Goal: Communication & Community: Answer question/provide support

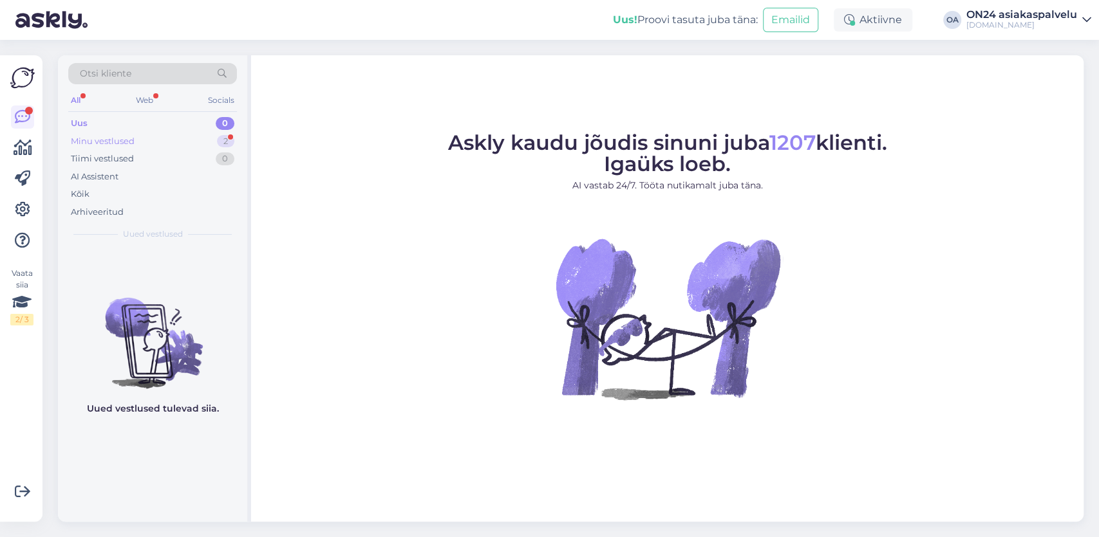
click at [109, 138] on div "Minu vestlused" at bounding box center [103, 141] width 64 height 13
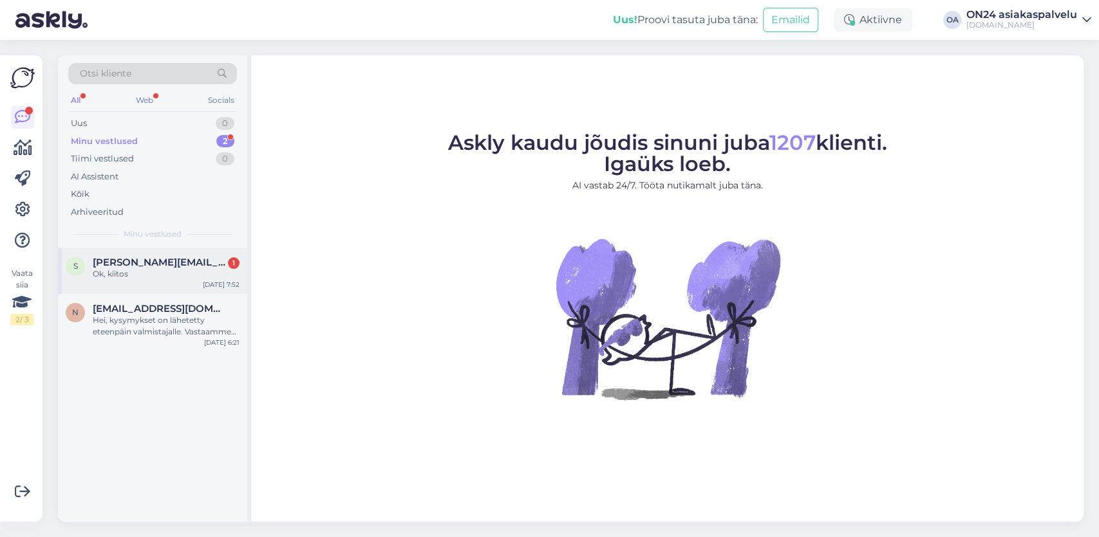
click at [174, 266] on span "[PERSON_NAME][EMAIL_ADDRESS][DOMAIN_NAME]" at bounding box center [160, 263] width 134 height 12
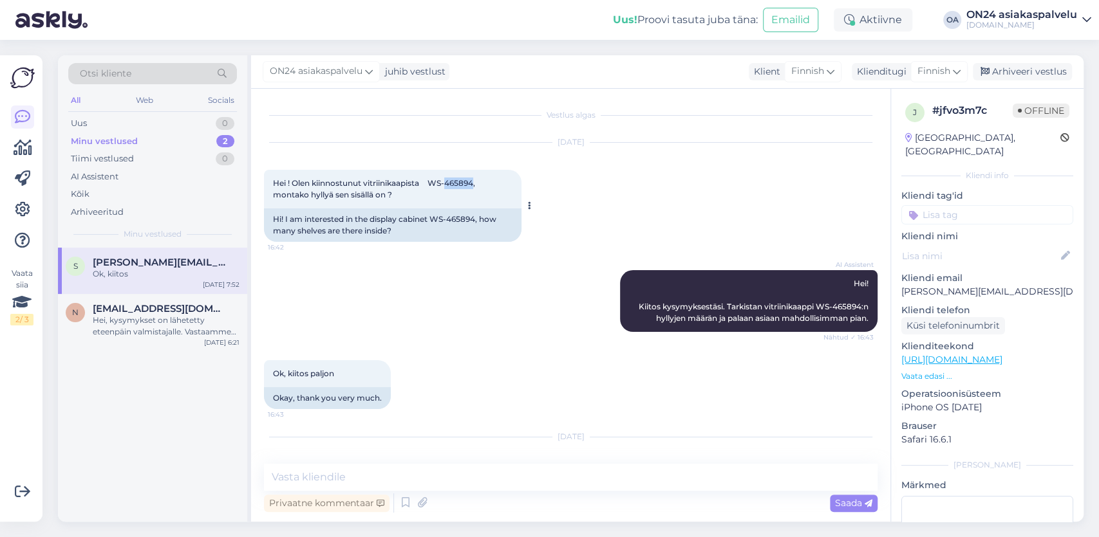
drag, startPoint x: 458, startPoint y: 182, endPoint x: 485, endPoint y: 183, distance: 26.4
click at [477, 183] on span "Hei ! Olen kiinnostunut vitriinikaapista WS-465894, montako hyllyä sen sisällä …" at bounding box center [375, 188] width 204 height 21
copy span "465894"
click at [124, 328] on div "Hei, kysymykset on lähetetty eteenpäin valmistajalle. Vastaamme sinulle vastauk…" at bounding box center [166, 326] width 147 height 23
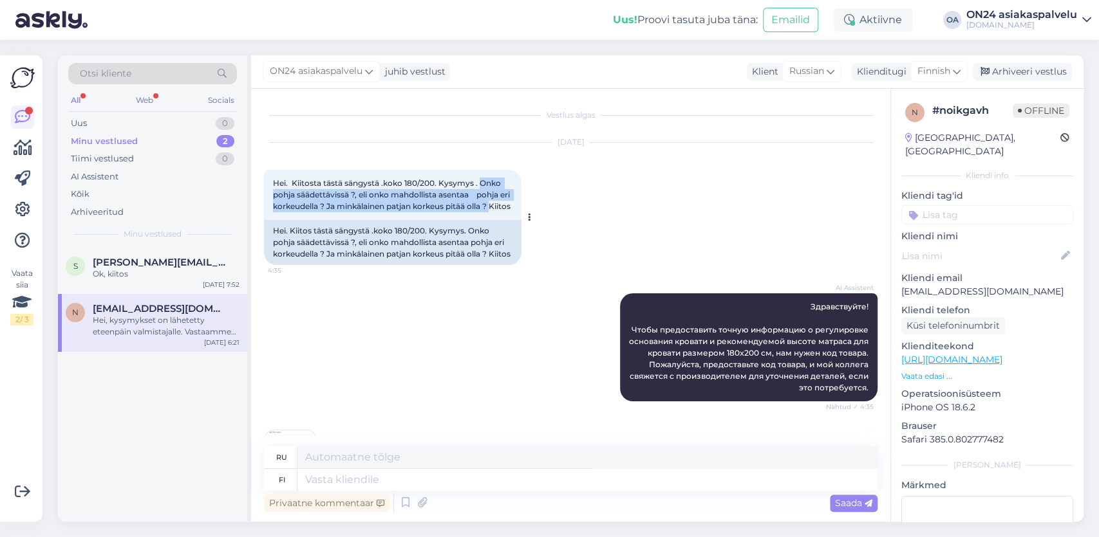
drag, startPoint x: 478, startPoint y: 185, endPoint x: 513, endPoint y: 211, distance: 44.2
click at [513, 211] on div "Hei. Kiitosta tästä sängystä .koko 180/200. Kysymys . Onko pohja säädettävissä …" at bounding box center [392, 195] width 257 height 50
copy span "Onko pohja säädettävissä ?, eli onko mahdollista asentaa pohja eri korkeudella …"
click at [324, 483] on textarea at bounding box center [587, 480] width 580 height 22
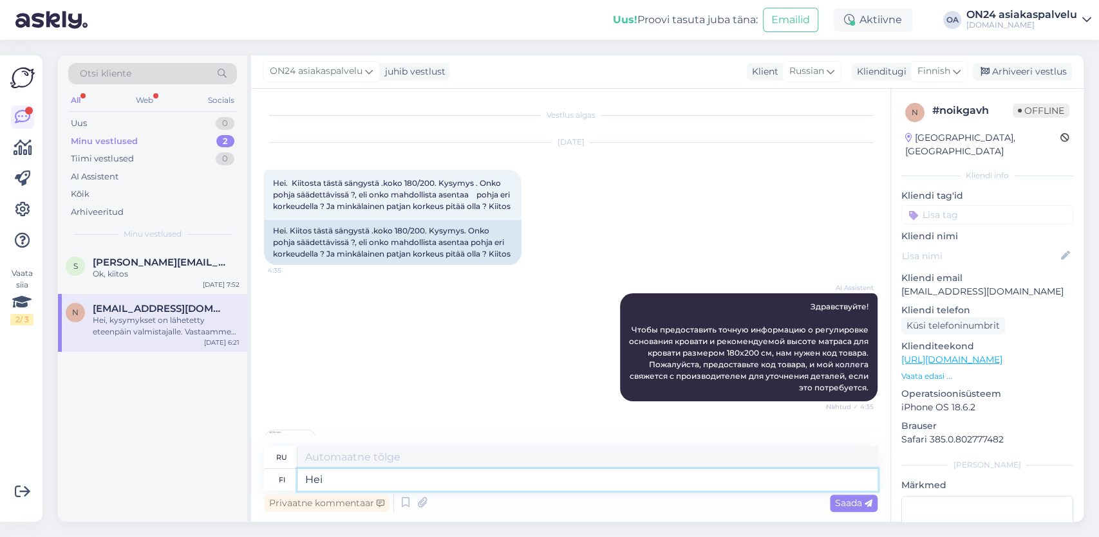
type textarea "Hei,"
type textarea "Привет,"
paste textarea "Sänky Mörr 180x200 cm"
type textarea "Hei, Sänky Mörr 180x200 cm"
type textarea "Здравствуйте, Кровать Мёрр 180x200 см"
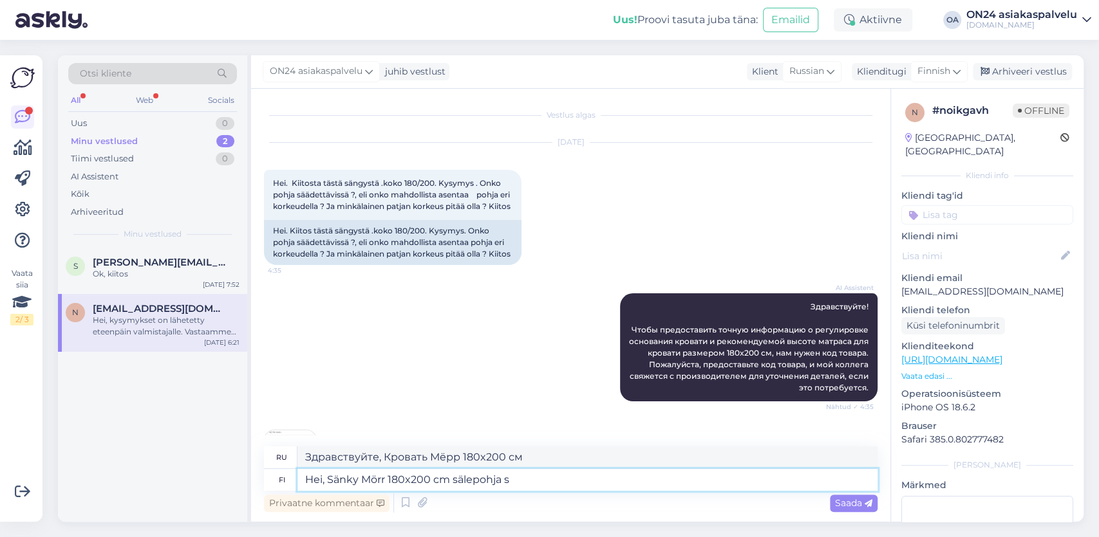
type textarea "Hei, Sänky Mörr 180x200 cm sälepohja si"
type textarea "Привет, Кровать Мёрр 180x200 см с реечным дном"
type textarea "Hei, Sänky Mörr 180x200 cm sälepohja sisältyyt"
type textarea "Привет, кровать Мёрр 180x200 см с реечным дном."
type textarea "Hei, Sänky Mörr 180x200 cm sälepohja sisältyy toimitukseen,"
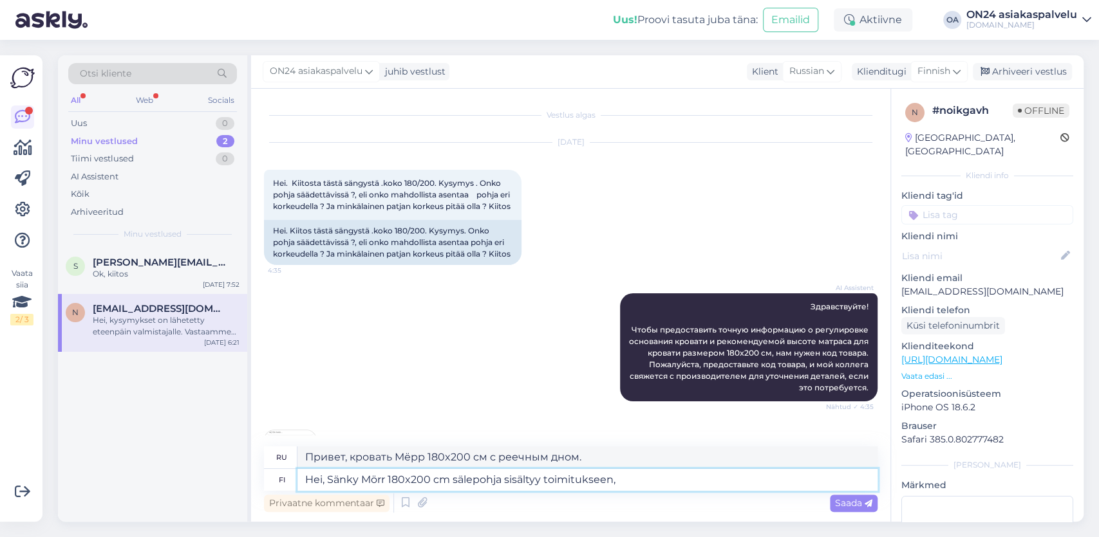
type textarea "Здравствуйте, в комплект входит кровать Mörr размером 180x200 см с реечным дном."
type textarea "Hei, Sänky Mörr 180x200 cm sälepohja sisältyy toimitukseen, po"
type textarea "Здравствуйте, в комплект входит кровать Мёрр размером 180х200 см с реечным дном."
type textarea "Hei, Sänky Mörr 180x200 cm sälepohja sisältyy toimitukseen, poh"
type textarea "Привет, реечное дно Sänky Mörr 180x200 см входит в комплект поставки, pohaj"
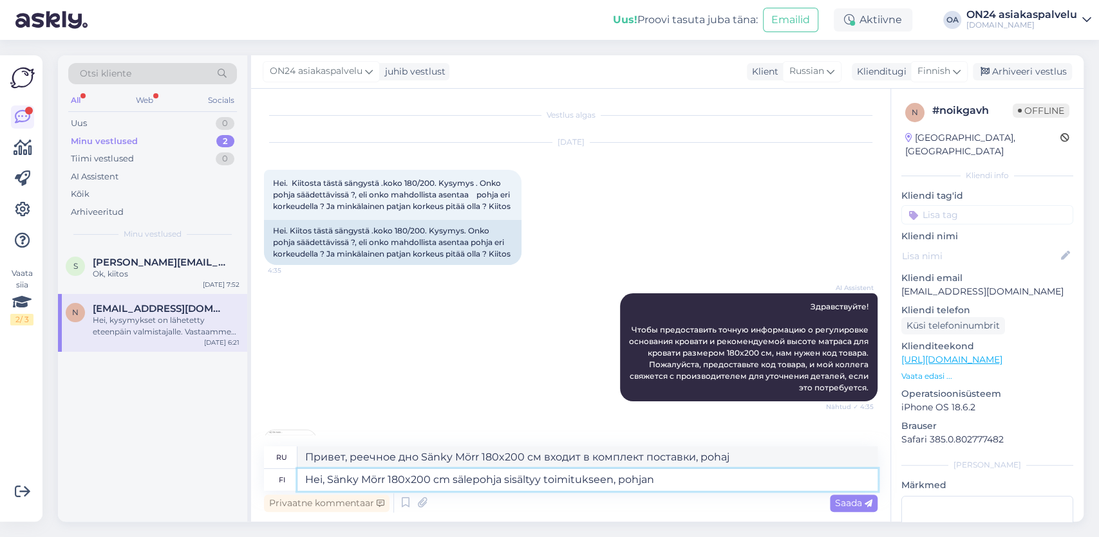
type textarea "Hei, Sänky Mörr 180x200 cm sälepohja sisältyy toimitukseen, pohjan"
type textarea "Здравствуйте, в комплект входит кровать Мёрр размером 180х200 см с реечным дном…"
type textarea "Hei, Sänky Mörr 180x200 cm sälepohja sisältyy toimitukseen, pohja ei"
type textarea "Привет, кровать Мёрр 180x200 см, реечное дно включено, основание"
type textarea "Hei, Sänky Mörr 180x200 cm sälepohja sisältyy toimitukseen, pohja ei o"
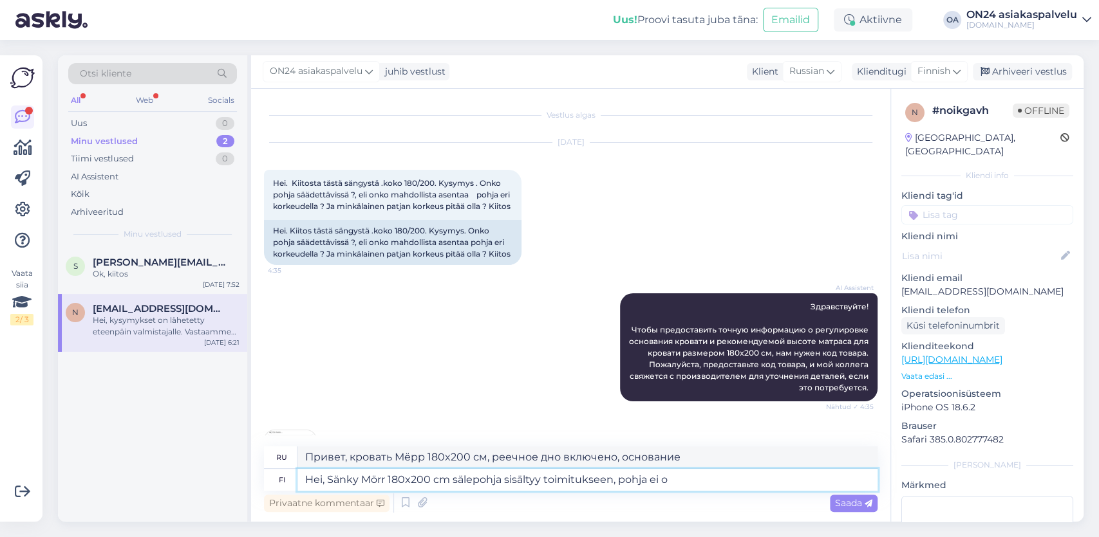
type textarea "Здравствуйте, в комплект поставки входит реечное дно Sänky Mörr размером 180x20…"
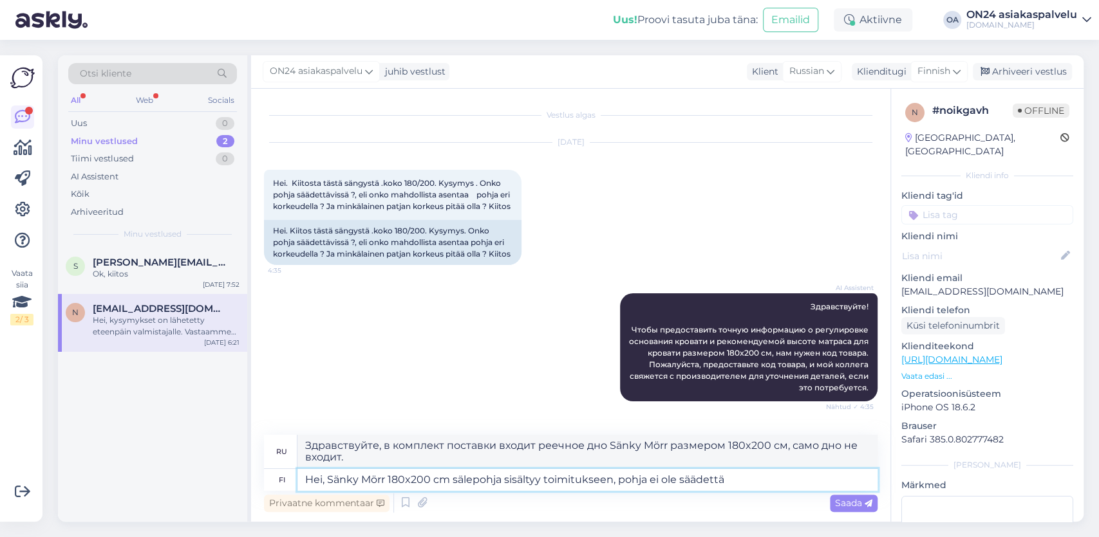
type textarea "Hei, Sänky Mörr 180x200 cm sälepohja sisältyy toimitukseen, pohja ei ole säädet…"
type textarea "Здравствуйте, в комплект поставки входит кровать Mörr размером 180x200 см с рее…"
type textarea "Hei, Sänky Mörr 180x200 cm sälepohja sisältyy toimitukseen, pohja ei ole säädet…"
type textarea "Здравствуйте, в комплект поставки входит реечное основание Sänky Mörr размером …"
type textarea "Hei, Sänky Mörr 180x200 cm sälepohja sisältyy toimitukseen, pohja ei ole säädet…"
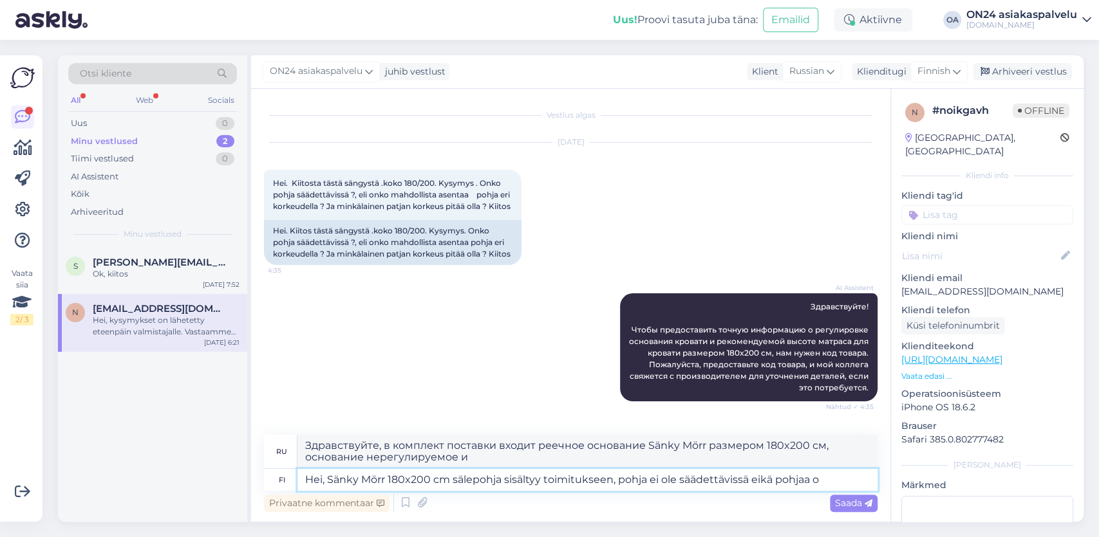
type textarea "Здравствуйте, в комплект поставки входит кровать Mörr размером 180x200 см с рее…"
type textarea "Hei, Sänky Mörr 180x200 cm sälepohja sisältyy toimitukseen, pohja ei ole säädet…"
type textarea "Здравствуйте, в комплект поставки входит кровать Mörr размером 180x200 см с рее…"
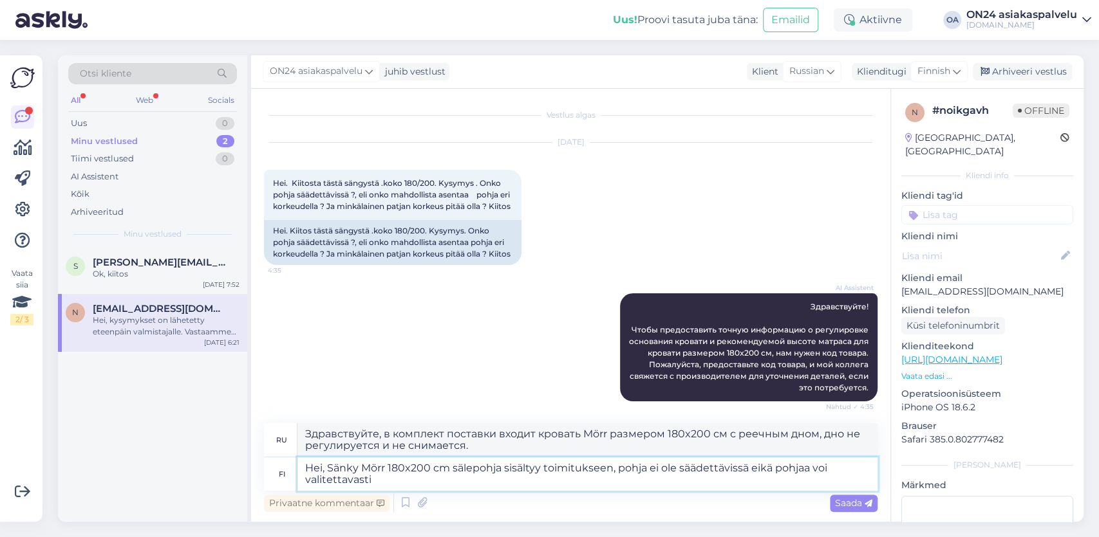
type textarea "Hei, Sänky Mörr 180x200 cm sälepohja sisältyy toimitukseen, pohja ei ole säädet…"
type textarea "Здравствуйте, в комплект поставки входит реечное дно Sänky Mörr размером 180x20…"
type textarea "Hei, Sänky Mörr 180x200 cm sälepohja sisältyy toimitukseen, pohja ei ole säädet…"
type textarea "Здравствуйте, в комплект поставки входит кровать Mörr размером 180x200 см с рее…"
type textarea "Hei, Sänky Mörr 180x200 cm sälepohja sisältyy toimitukseen, pohja ei ole säädet…"
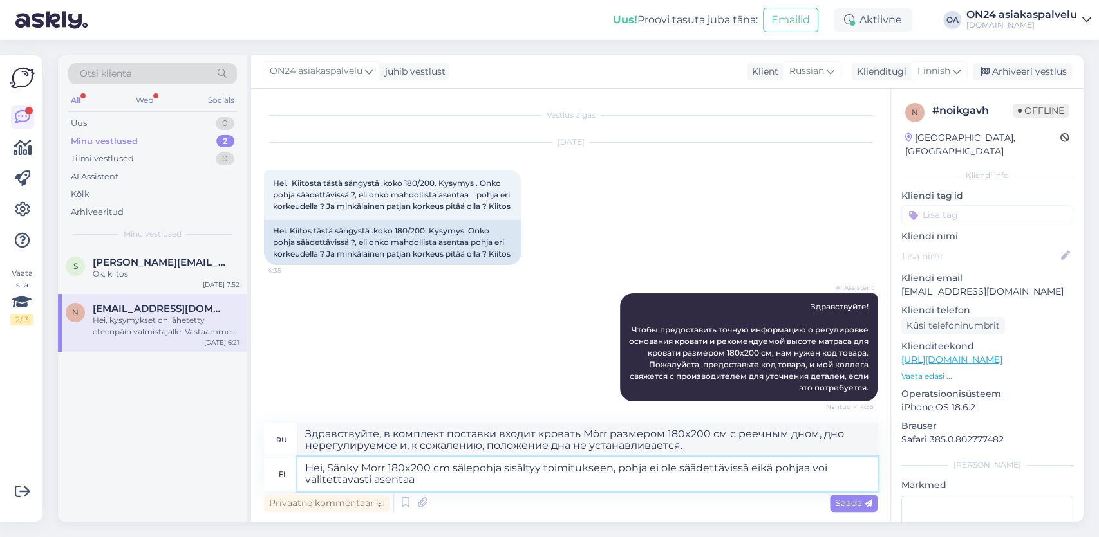
type textarea "Здравствуйте, в комплект поставки входит реечное основание Sänky Mörr размером …"
type textarea "Hei, Sänky Mörr 180x200 cm sälepohja sisältyy toimitukseen, pohja ei ole säädet…"
type textarea "Здравствуйте, в комплект поставки входит реечное основание Sänky Mörr размером …"
type textarea "Hei, Sänky Mörr 180x200 cm sälepohja sisältyy toimitukseen, pohja ei ole säädet…"
type textarea "Здравствуйте, в комплект поставки входит кровать Mörr размером 180x200 см с рее…"
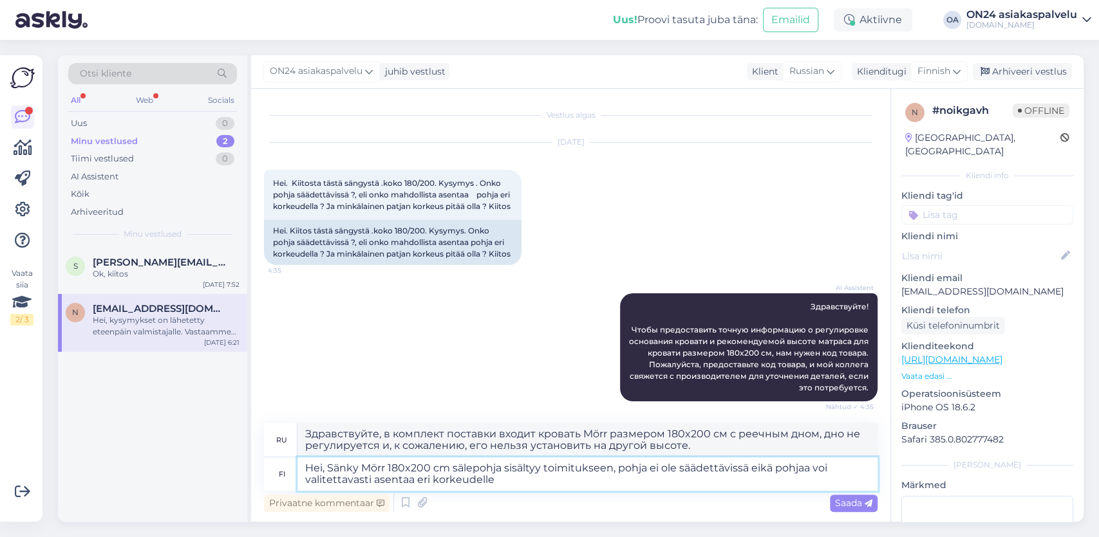
drag, startPoint x: 772, startPoint y: 472, endPoint x: 785, endPoint y: 484, distance: 17.8
click at [785, 484] on textarea "Hei, Sänky Mörr 180x200 cm sälepohja sisältyy toimitukseen, pohja ei ole säädet…" at bounding box center [587, 474] width 580 height 33
type textarea "Hei, Sänky Mörr 180x200 cm sälepohja sisältyy toimitukseen, pohja ei ole säädet…"
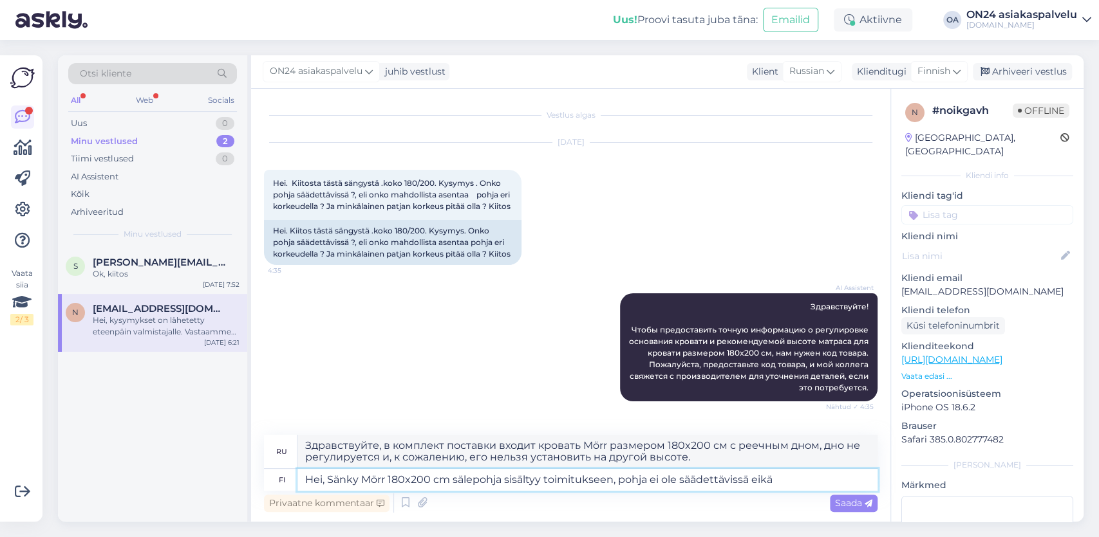
type textarea "Здравствуйте, в комплект поставки входит реечное основание Sänky Mörr размером …"
type textarea "Hei, Sänky Mörr 180x200 cm sälepohja sisältyy toimitukseen, pohja ei ole säädet…"
type textarea "Здравствуйте, в комплект поставки входит кровать Mörr размером 180x200 см с рее…"
click at [649, 476] on textarea "Hei, Sänky Mörr 180x200 cm sälepohja sisältyy toimitukseen, pohja ei ole säädet…" at bounding box center [587, 480] width 580 height 22
type textarea "Hei, Sänky Mörr 180x200 cm sälepohja sisältyy toimitukseen, pohja tai säöei ole…"
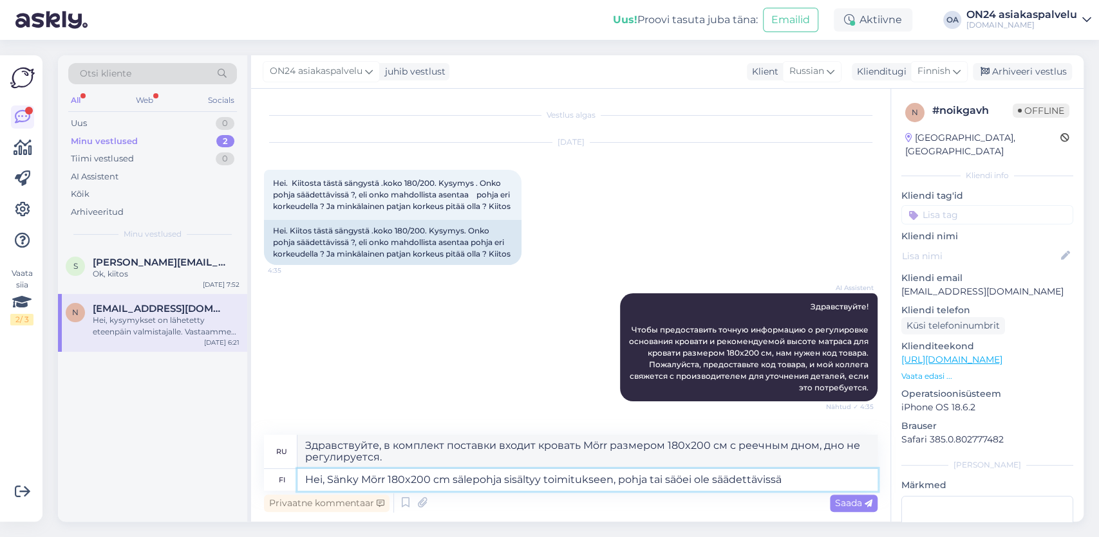
type textarea "Привет, кровать Mörr размером 180x200 см с реечным дном входит в комплект поста…"
type textarea "Hei, Sänky Mörr 180x200 cm sälepohja sisältyy toimitukseen, pohja tai säöei ole…"
type textarea "Здравствуйте, в комплект поставки входит кровать Mörr размером 180x200 см с рее…"
type textarea "Hei, Sänky Mörr 180x200 cm sälepohja sisältyy toimitukseen, pohja tai sälepohja…"
type textarea "Здравствуйте, в комплект поставки входит кровать Mörr размером 180x200 см с рее…"
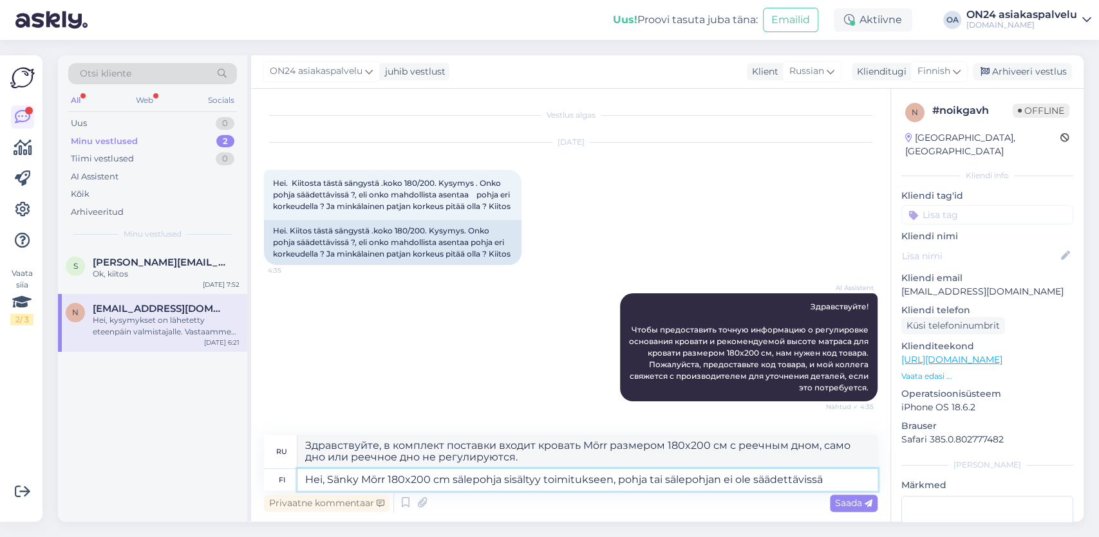
click at [841, 483] on textarea "Hei, Sänky Mörr 180x200 cm sälepohja sisältyy toimitukseen, pohja tai sälepohja…" at bounding box center [587, 480] width 580 height 22
type textarea "Hei, Sänky Mörr 180x200 cm sälepohja sisältyy toimitukseen, pohja tai sälepohja…"
type textarea "Здравствуйте, в комплект поставки входит кровать Mörr размером 180x200 см с рее…"
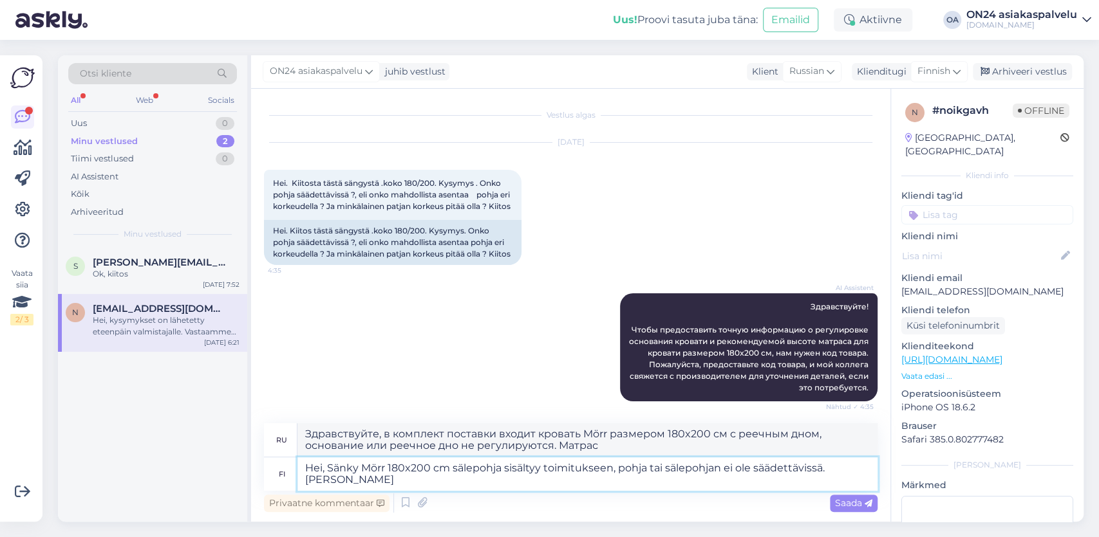
type textarea "Hei, Sänky Mörr 180x200 cm sälepohja sisältyy toimitukseen, pohja tai sälepohja…"
type textarea "Здравствуйте, в комплект входит кровать Mörr размером 180x200 см с реечным дном…"
type textarea "Hei, Sänky Mörr 180x200 cm sälepohja sisältyy toimitukseen, pohja tai sälepohja…"
type textarea "Здравствуйте! Кровать Mörr размером 180x200 см с реечным дном входит в комплект…"
type textarea "Hei, Sänky Mörr 180x200 cm sälepohja sisältyy toimitukseen, pohja tai sälepohja…"
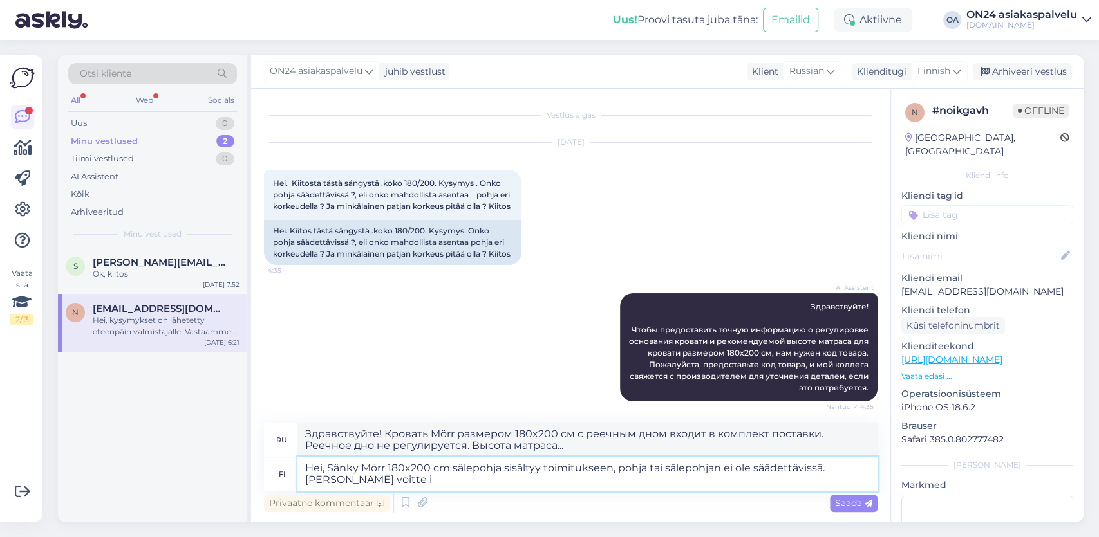
type textarea "Здравствуйте! Кровать Mörr размером 180x200 см с реечным дном входит в комплект…"
type textarea "Hei, Sänky Mörr 180x200 cm sälepohja sisältyy toimitukseen, pohja tai sälepohja…"
type textarea "Здравствуйте, реечное дно Sänky Mörr 180x200 см входит в комплект поставки. Рее…"
type textarea "Hei, Sänky Mörr 180x200 cm sälepohja sisältyy toimitukseen, pohja tai sälepohja…"
type textarea "Здравствуйте, в комплект входит кровать Mörr размером 180x200 см с реечным дном…"
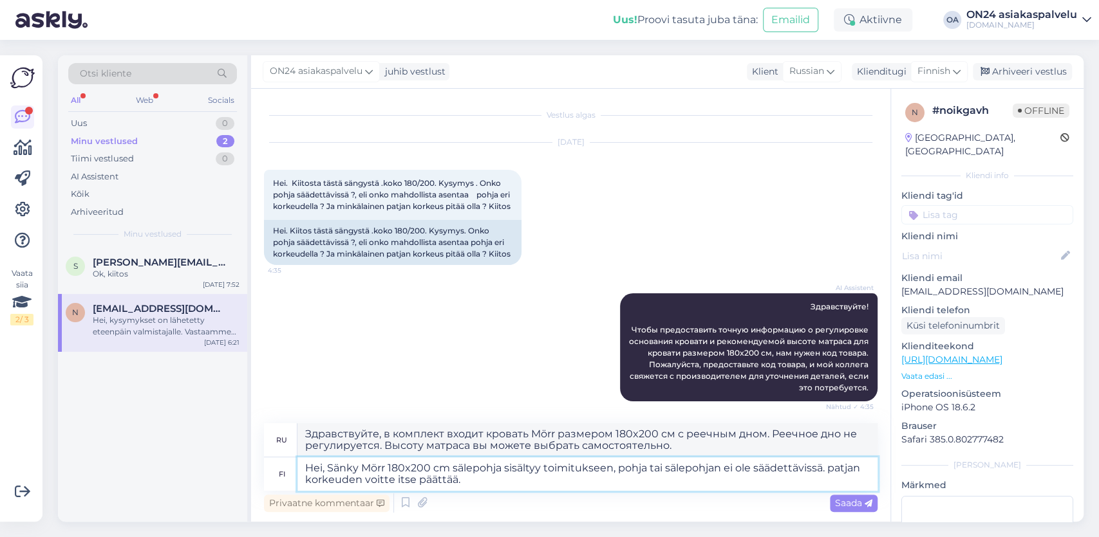
click at [361, 483] on textarea "Hei, Sänky Mörr 180x200 cm sälepohja sisältyy toimitukseen, pohja tai sälepohja…" at bounding box center [587, 474] width 580 height 33
type textarea "Hei, Sänky Mörr 180x200 cm sälepohja sisältyy toimitukseen, pohja tai sälepohja…"
type textarea "Здравствуйте, кровать Mörr размером 180x200 см с реечным дном входит в комплект…"
type textarea "Hei, Sänky Mörr 180x200 cm sälepohja sisältyy toimitukseen, pohja tai sälepohja…"
type textarea "Здравствуйте! Кровать Mörr размером 180x200 см с реечным дном входит в комплект…"
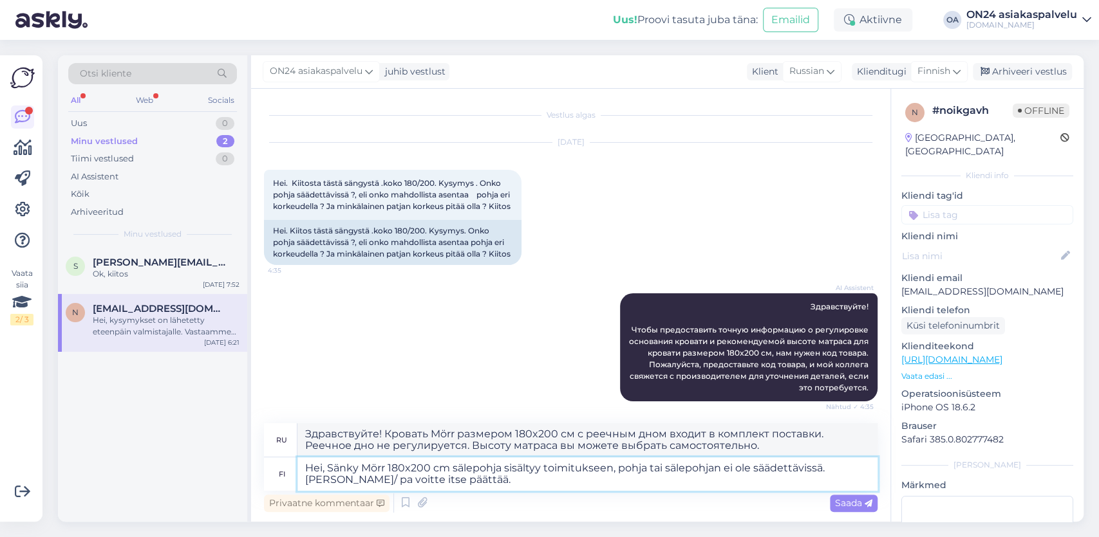
type textarea "Hei, Sänky Mörr 180x200 cm sälepohja sisältyy toimitukseen, pohja tai sälepohja…"
type textarea "Здравствуйте, кровать Mörr размером 180x200 см с реечным дном входит в комплект…"
type textarea "Hei, Sänky Mörr 180x200 cm sälepohja sisältyy toimitukseen, pohja tai sälepohja…"
type textarea "Здравствуйте, в комплект входит кровать Mörr размером 180x200 см с реечным дном…"
click at [471, 478] on textarea "Hei, Sänky Mörr 180x200 cm sälepohja sisältyy toimitukseen, pohja tai sälepohja…" at bounding box center [587, 474] width 580 height 33
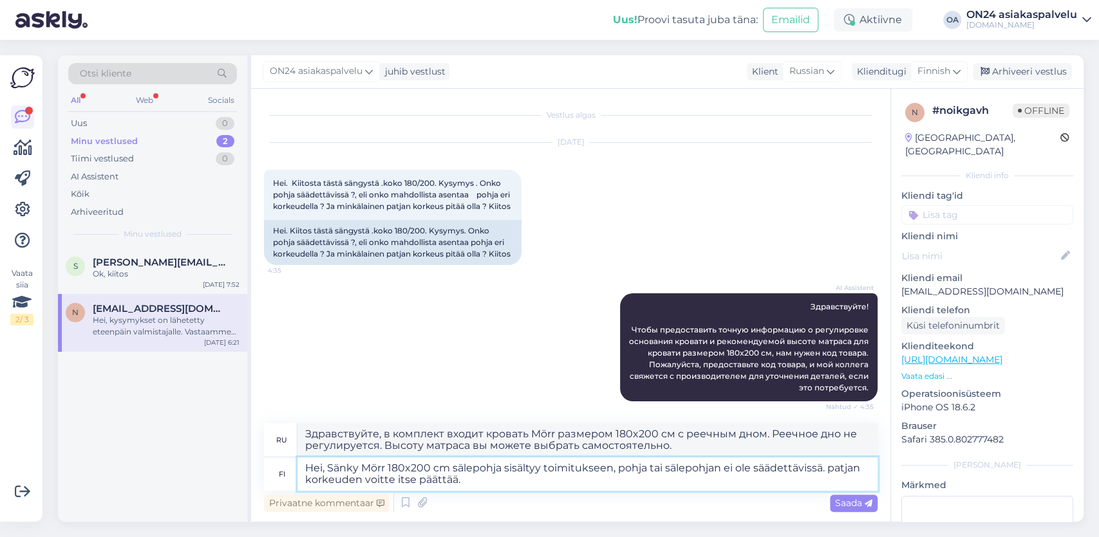
paste textarea "[URL][DOMAIN_NAME]"
type textarea "Hei, Sänky Mörr 180x200 cm sälepohja sisältyy toimitukseen, pohja tai sälepohja…"
type textarea "Здравствуйте, реечное дно Sänky Mörr 180x200 см входит в комплект. Реечное дно …"
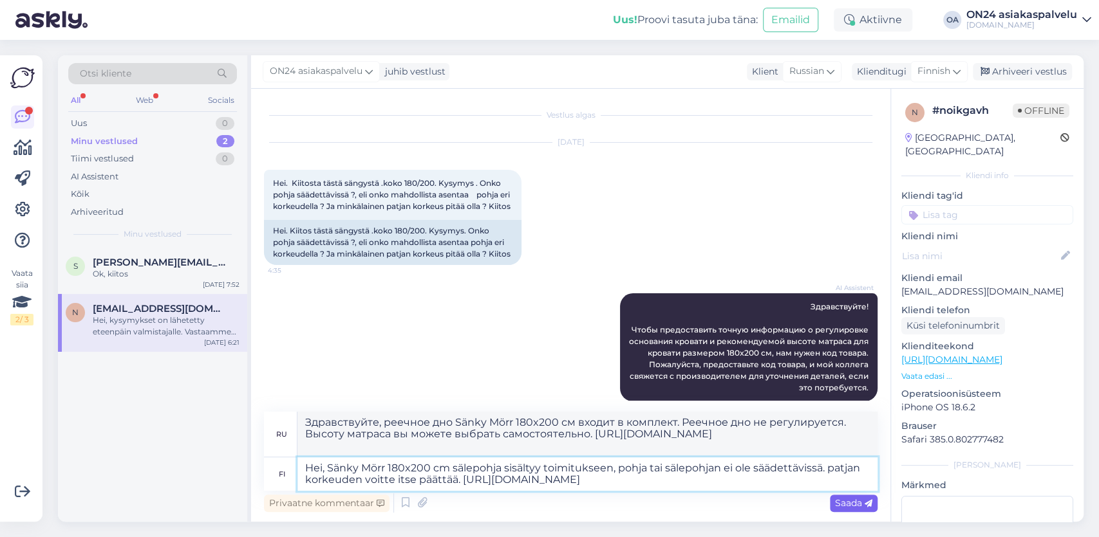
type textarea "Hei, Sänky Mörr 180x200 cm sälepohja sisältyy toimitukseen, pohja tai sälepohja…"
click at [869, 505] on icon at bounding box center [868, 504] width 8 height 8
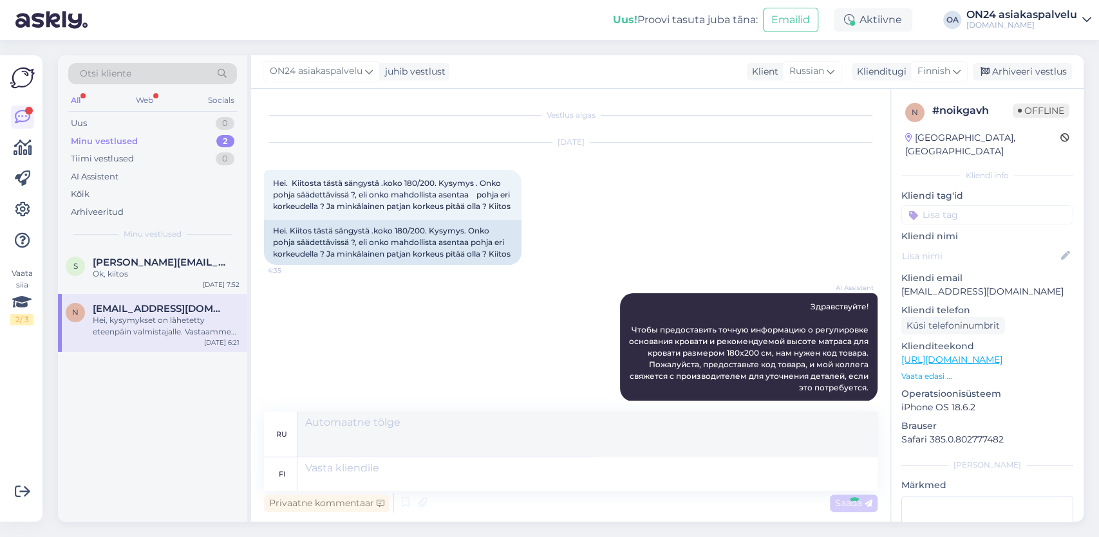
scroll to position [833, 0]
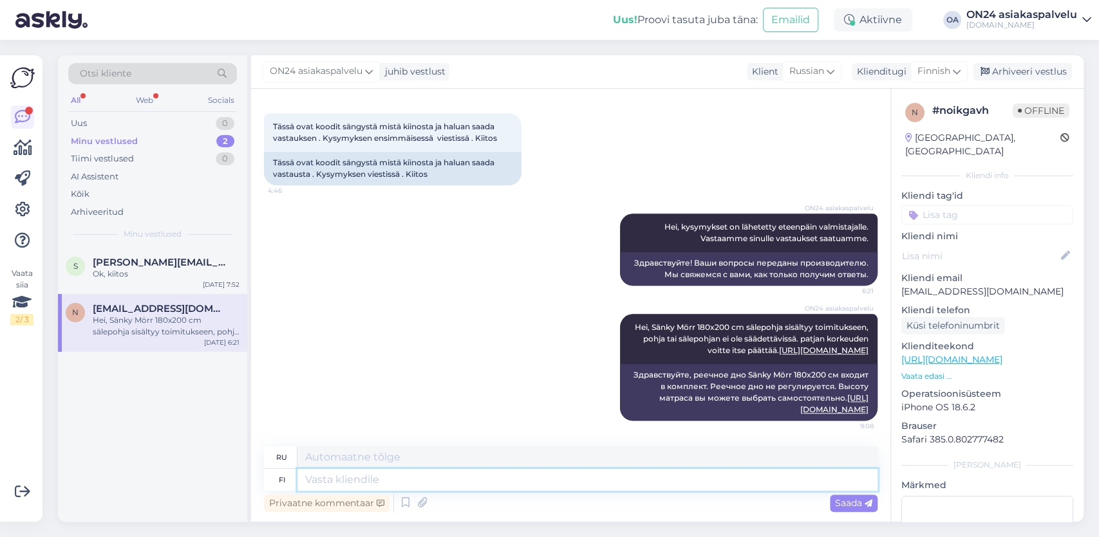
click at [321, 484] on textarea at bounding box center [587, 480] width 580 height 22
paste textarea "Sänky Point 180x200 cm"
type textarea "Sänky Point 180x200 cm"
type textarea "Кровать Пойнт 180x200 см"
type textarea "Sänky Point 180x200 cm samat v"
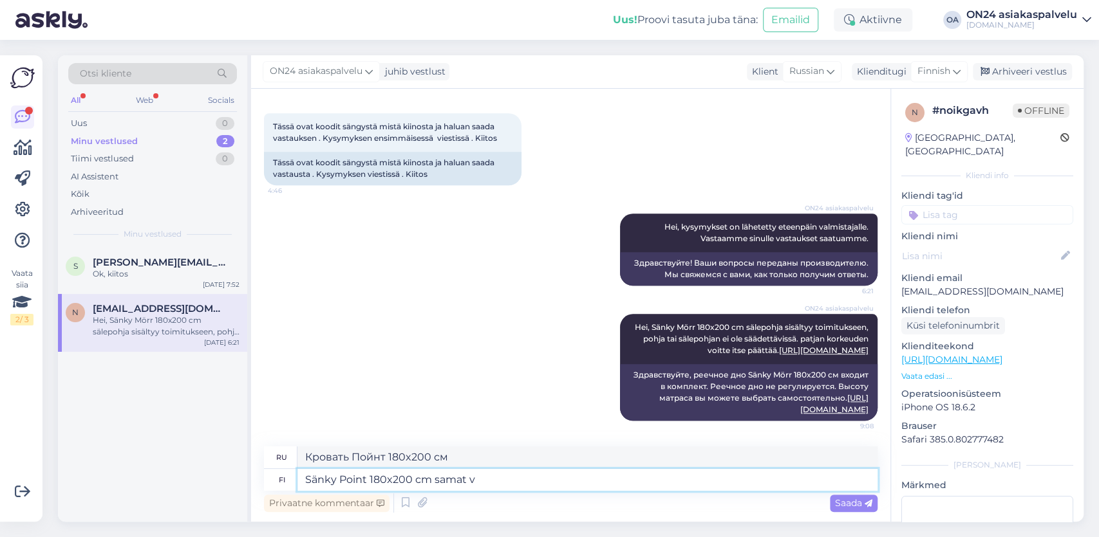
type textarea "Кровать Пойнт 180x200 см то же самое"
type textarea "Sänky Point 180x200 cm samat vastaukset k"
type textarea "Bed Point 180x200 см те же ответы"
type textarea "Sänky Point 180x200 cm samat vastaukset kuikn e"
type textarea "Bed Point 180x200 см те же ответы, что и раньше"
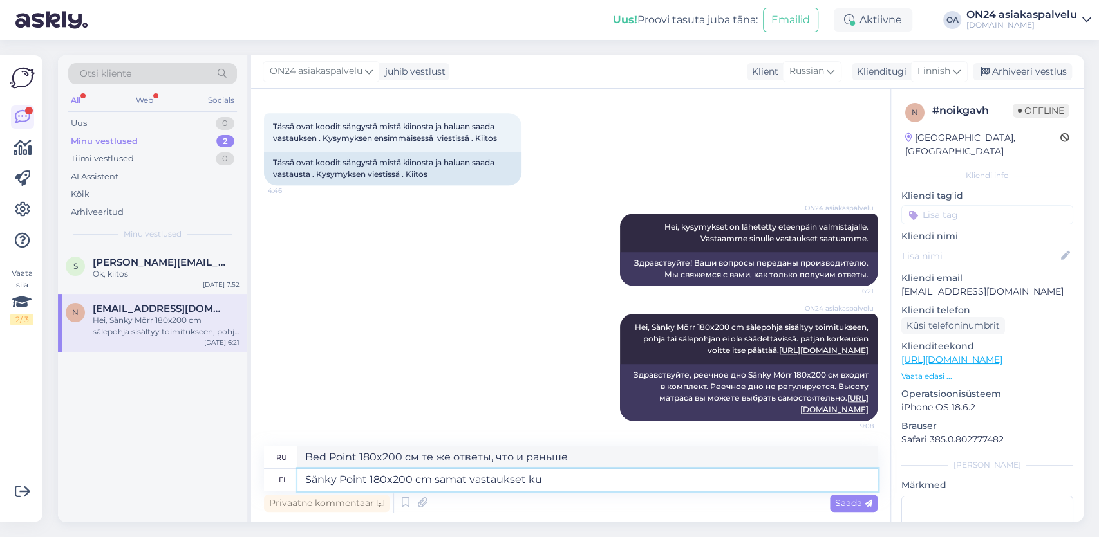
type textarea "Sänky Point 180x200 cm samat vastaukset kui"
type textarea "Bed Point 180x200 см те же ответы, что и"
type textarea "Sänky Point 180x200 cm samat vastaukset kuin edellisessä vi"
type textarea "Кровать Point 180x200 см те же ответы, что и в предыдущем вопросе"
type textarea "Sänky Point 180x200 cm samat vastaukset kuin edellisessä viestissä"
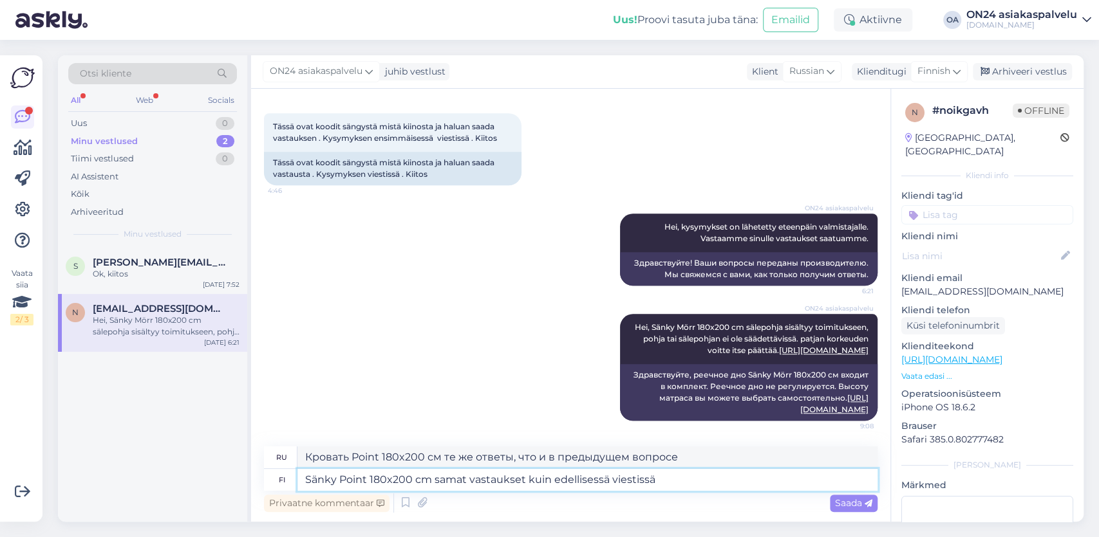
type textarea "Кровать Point 180x200 см те же ответы, что и в предыдущем сообщении-"
type textarea "Sänky Point 180x200 cm samat vastaukset kuin edellisessä viestissä."
type textarea "Bed Point 180x200 см те же ответы, что и в предыдущем сообщении."
paste textarea "[URL][DOMAIN_NAME]"
type textarea "Sänky Point 180x200 cm samat vastaukset kuin edellisessä viestissä. [URL][DOMAI…"
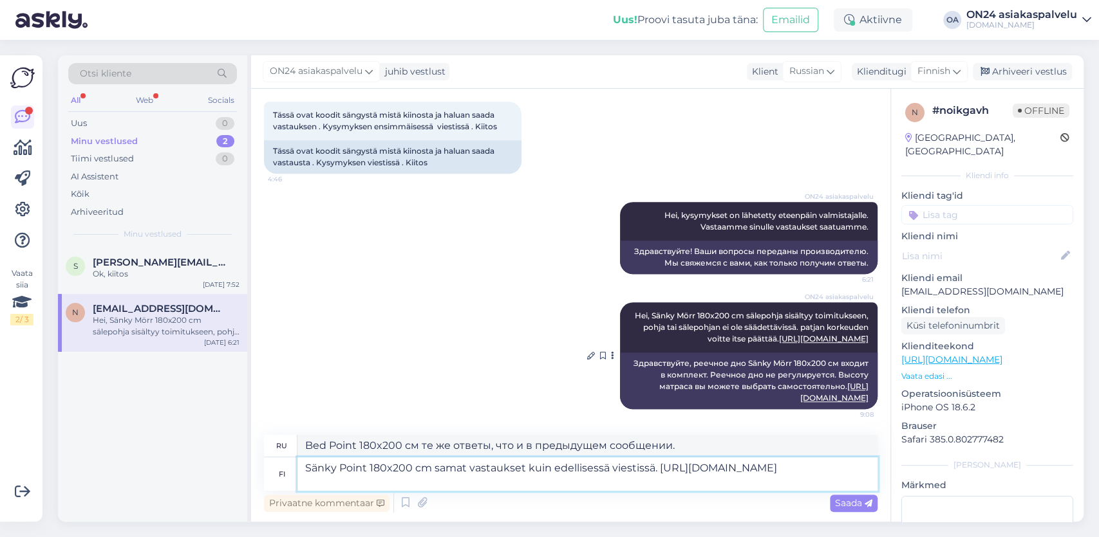
type textarea "Кровать Point 180x200 см те же ответы, что и в предыдущем сообщении. [URL][DOMA…"
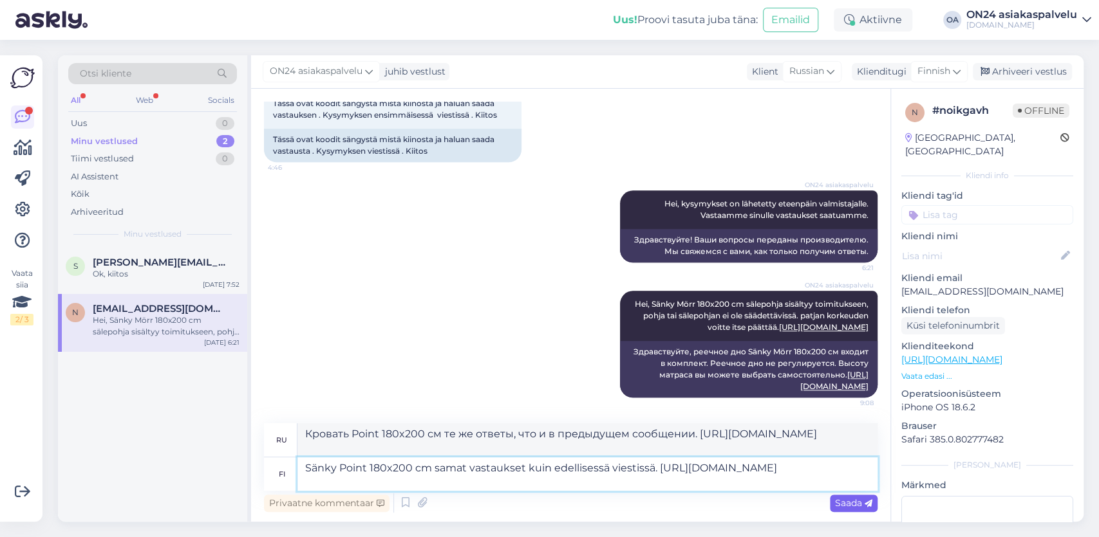
type textarea "Sänky Point 180x200 cm samat vastaukset kuin edellisessä viestissä. [URL][DOMAI…"
click at [861, 509] on div "Saada" at bounding box center [854, 503] width 48 height 17
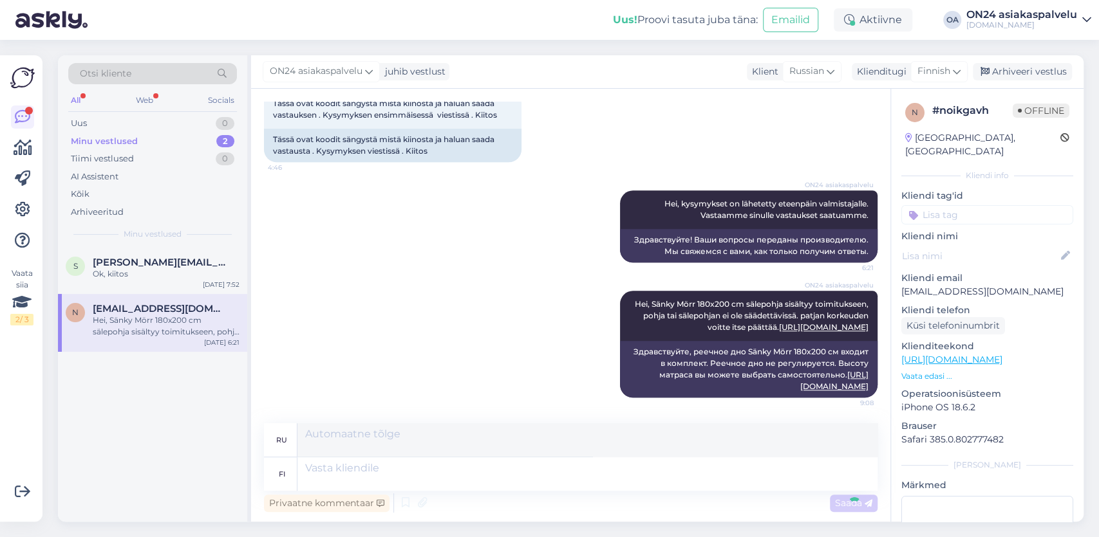
scroll to position [957, 0]
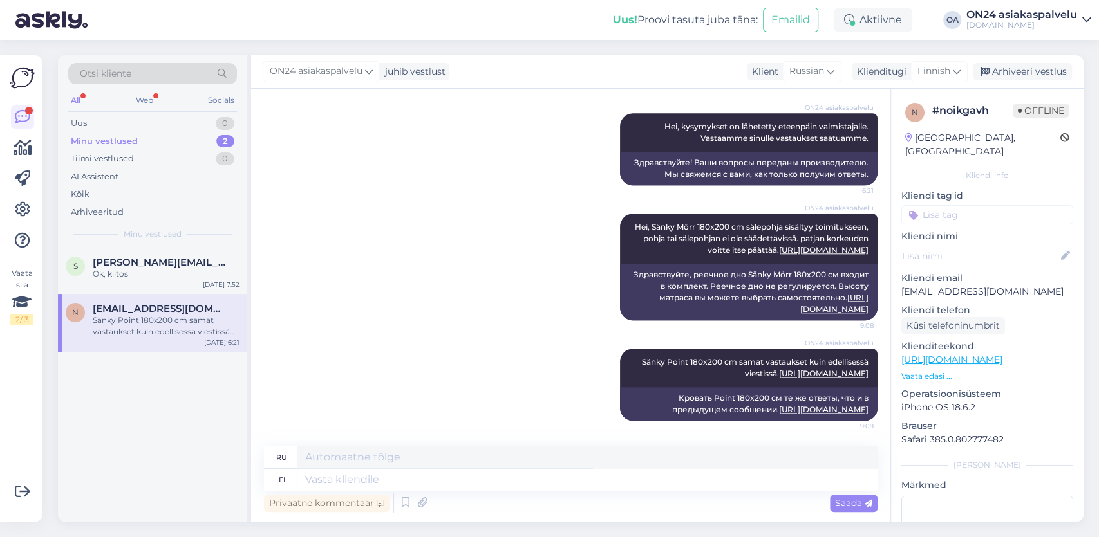
click at [192, 322] on div "Sänky Point 180x200 cm samat vastaukset kuin edellisessä viestissä. [URL][DOMAI…" at bounding box center [166, 326] width 147 height 23
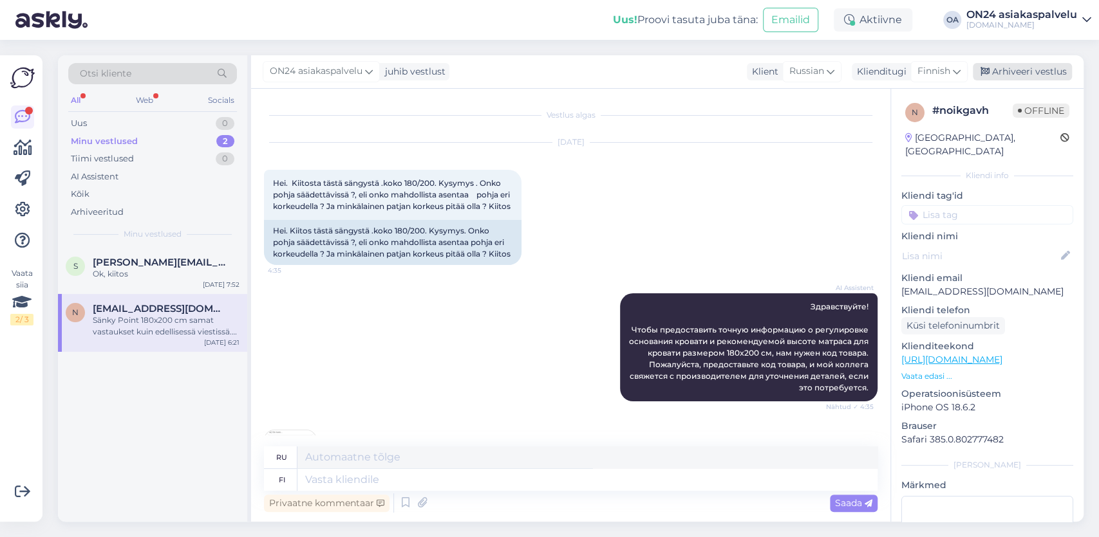
click at [1033, 73] on div "Arhiveeri vestlus" at bounding box center [1022, 71] width 99 height 17
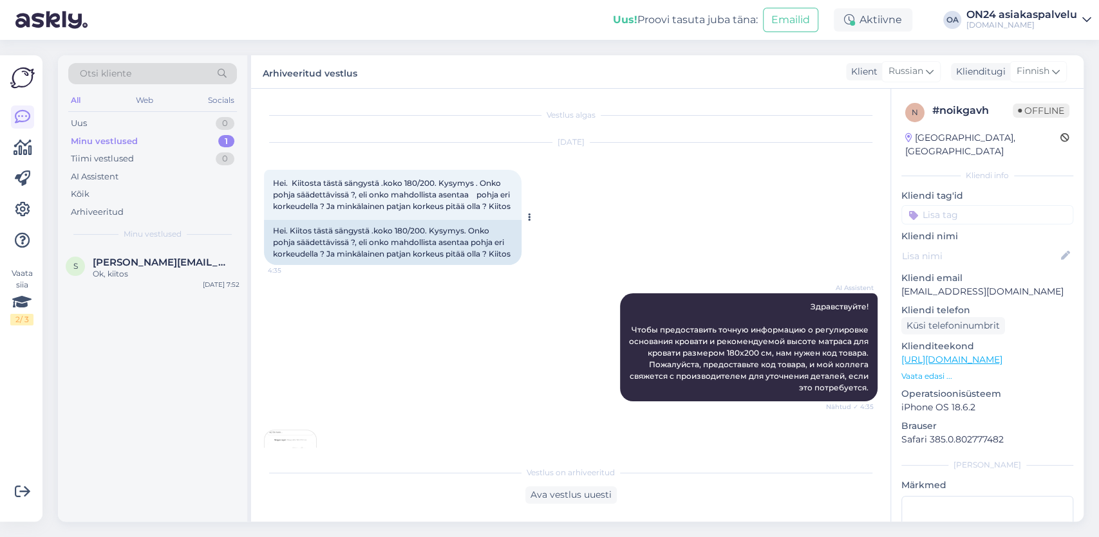
click at [320, 210] on span "Hei. Kiitosta tästä sängystä .koko 180/200. Kysymys . Onko pohja säädettävissä …" at bounding box center [392, 194] width 239 height 33
click at [115, 272] on div "Ok, kiitos" at bounding box center [166, 274] width 147 height 12
